Goal: Task Accomplishment & Management: Use online tool/utility

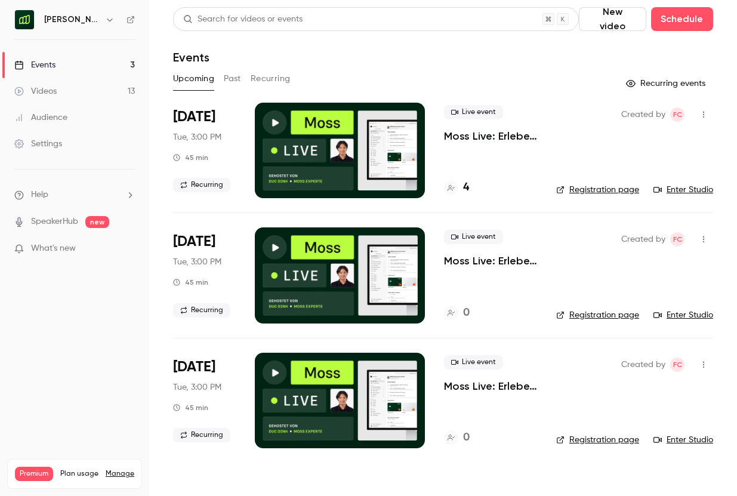
click at [236, 81] on button "Past" at bounding box center [232, 78] width 17 height 19
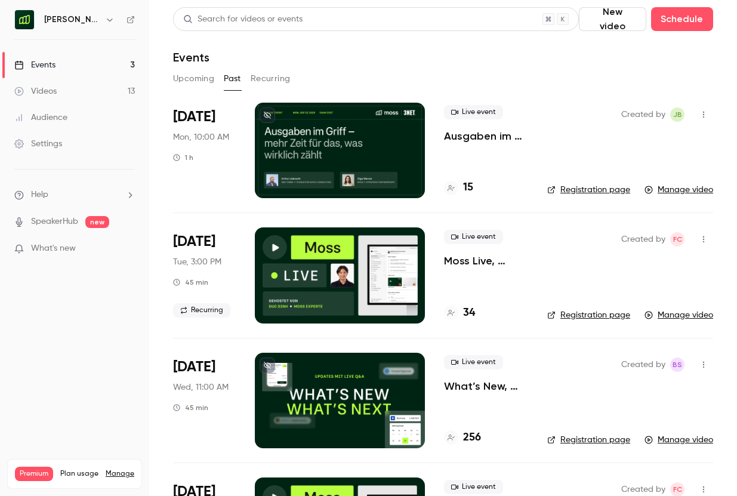
click at [499, 135] on p "Ausgaben im Griff – mehr Zeit für das, was wirklich zählt" at bounding box center [486, 136] width 84 height 14
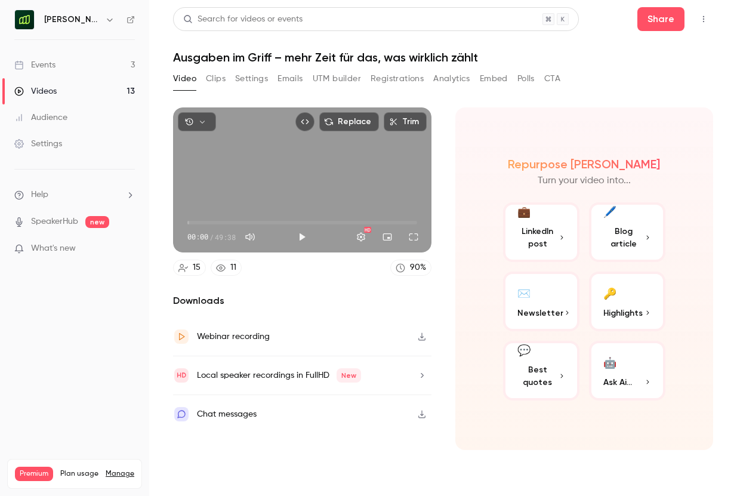
click at [293, 81] on button "Emails" at bounding box center [290, 78] width 25 height 19
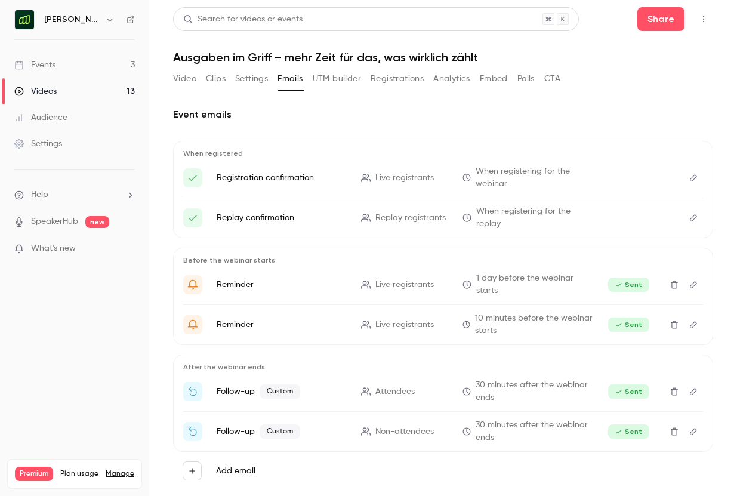
scroll to position [18, 0]
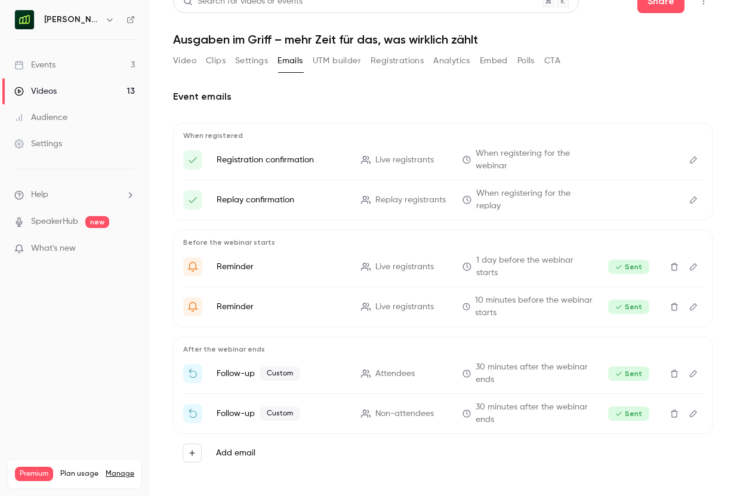
click at [697, 417] on icon "Edit" at bounding box center [694, 413] width 10 height 8
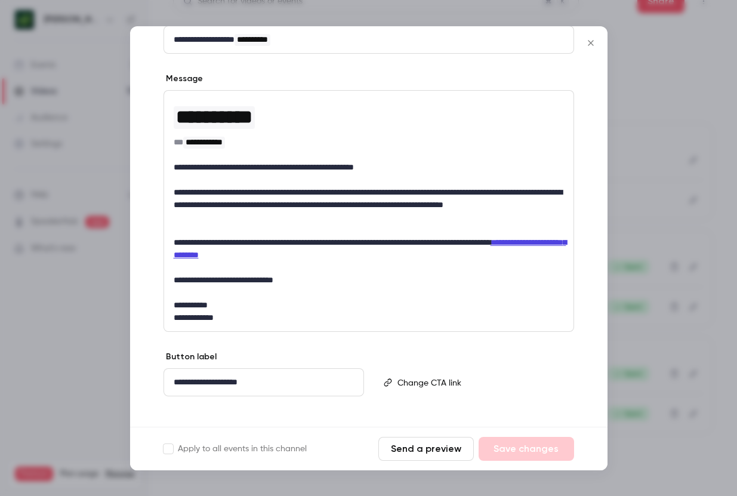
scroll to position [158, 0]
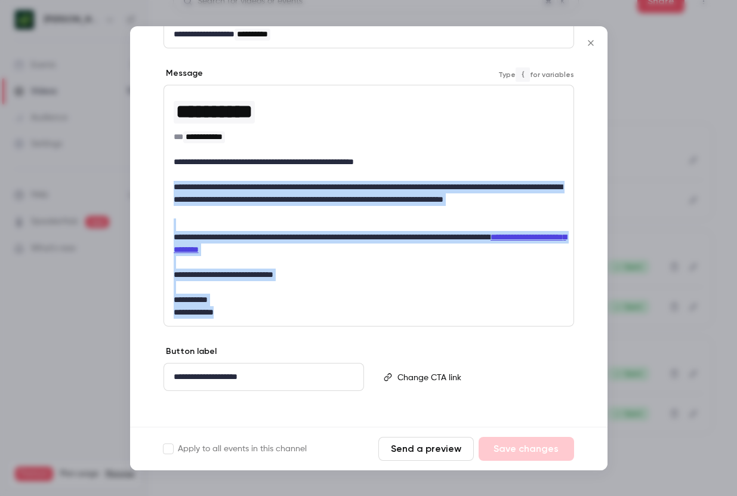
drag, startPoint x: 174, startPoint y: 183, endPoint x: 326, endPoint y: 315, distance: 201.3
click at [326, 315] on div "**********" at bounding box center [368, 205] width 409 height 241
copy div "**********"
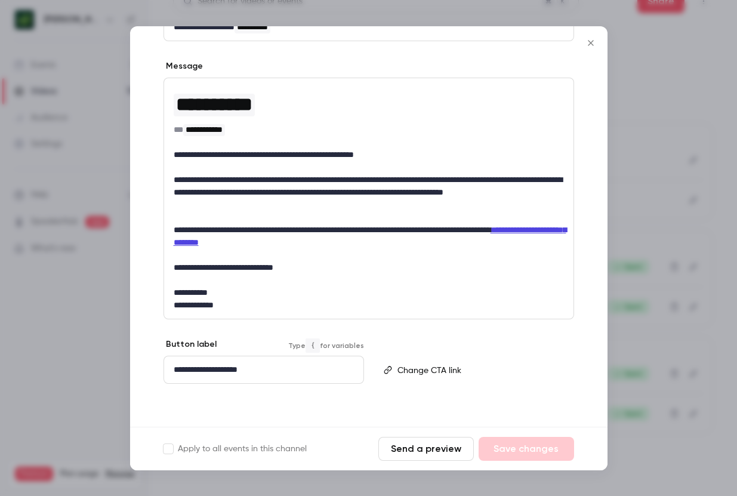
click at [327, 363] on p "**********" at bounding box center [264, 369] width 180 height 13
click at [418, 366] on p "editor" at bounding box center [480, 369] width 166 height 13
click at [455, 342] on div "Type { for variables" at bounding box center [474, 370] width 201 height 64
click at [642, 185] on div at bounding box center [368, 248] width 737 height 496
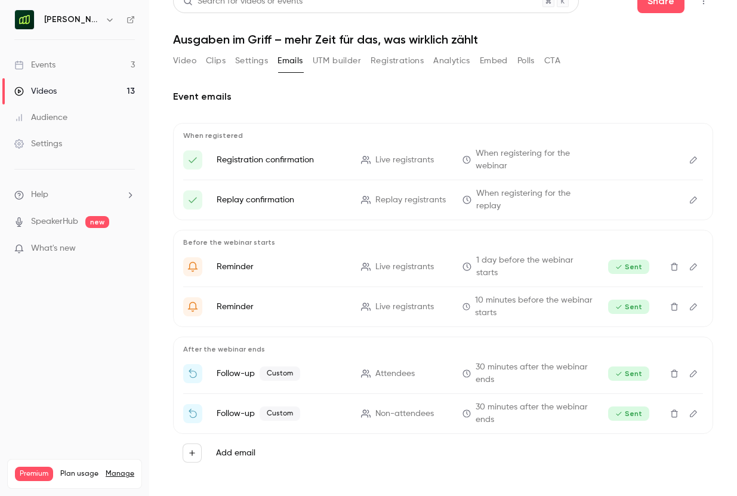
click at [220, 409] on p "Follow-up Custom" at bounding box center [282, 413] width 130 height 14
click at [399, 410] on span "Non-attendees" at bounding box center [404, 414] width 58 height 13
click at [514, 417] on span "30 minutes after the webinar ends" at bounding box center [534, 413] width 117 height 25
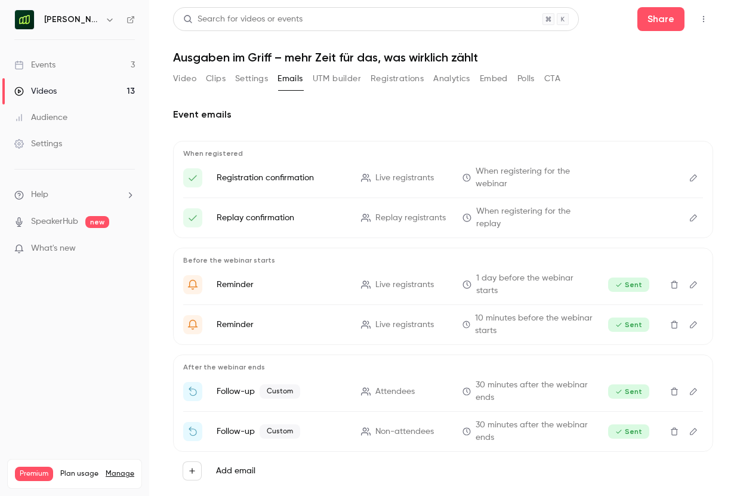
scroll to position [2, 0]
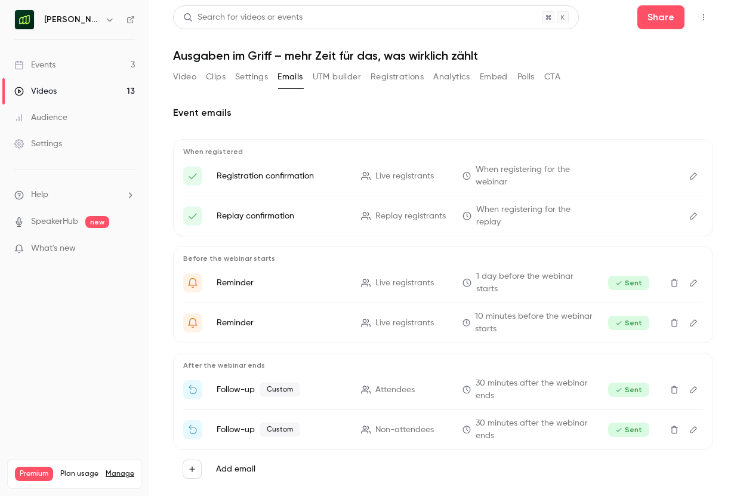
click at [692, 430] on icon "Edit" at bounding box center [694, 430] width 10 height 8
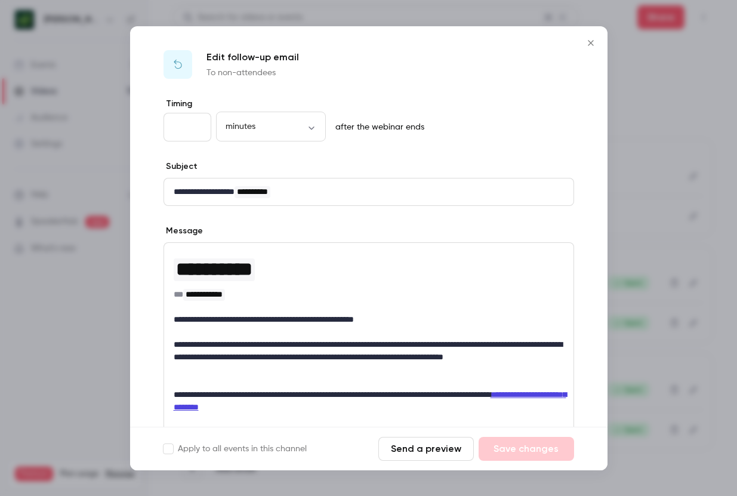
click at [448, 447] on button "Send a preview" at bounding box center [425, 449] width 95 height 24
click at [696, 104] on div at bounding box center [368, 248] width 737 height 496
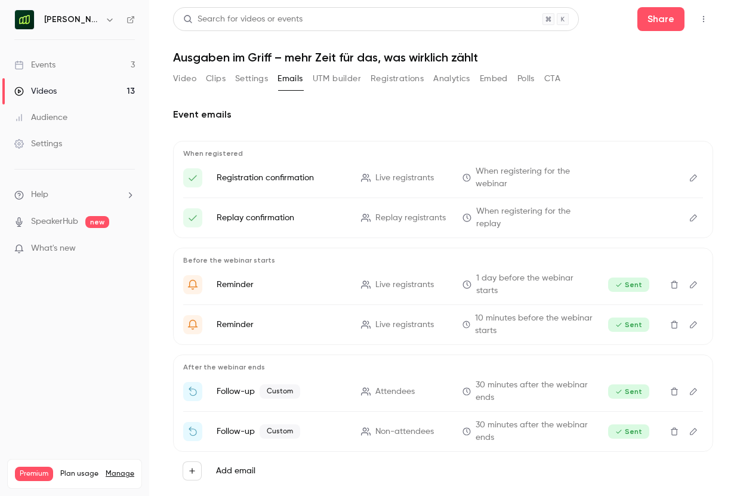
scroll to position [1, 0]
